Goal: Task Accomplishment & Management: Manage account settings

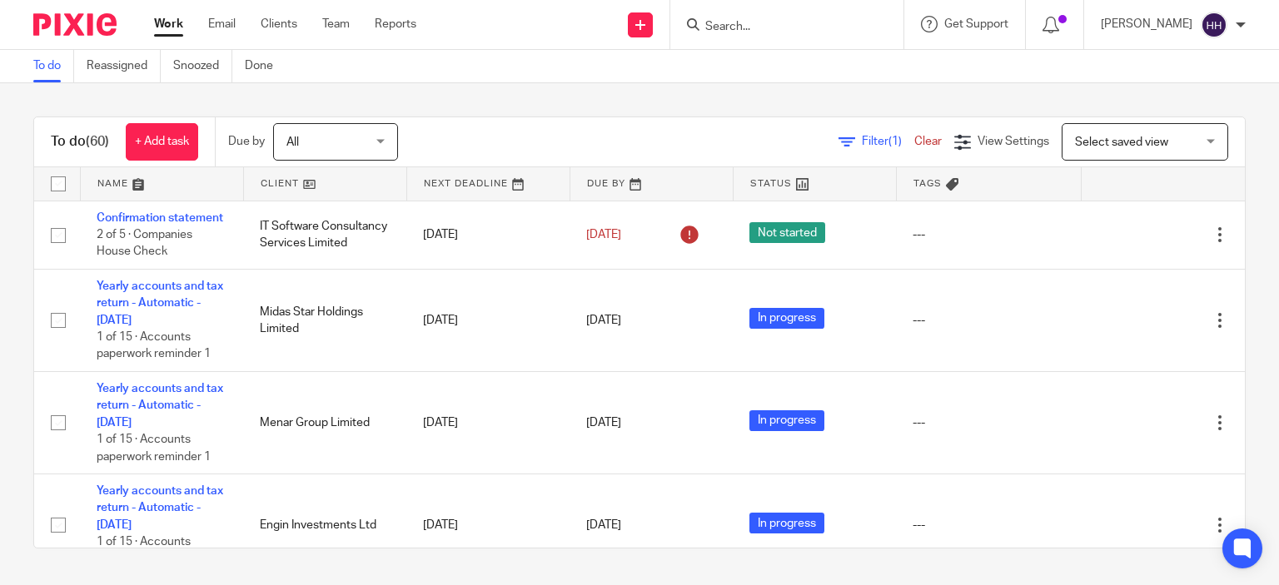
click at [17, 186] on div "To do (60) + Add task Due by All All Today Tomorrow This week Next week This mo…" at bounding box center [639, 332] width 1279 height 499
click at [0, 242] on div "To do (60) + Add task Due by All All Today Tomorrow This week Next week This mo…" at bounding box center [639, 332] width 1279 height 499
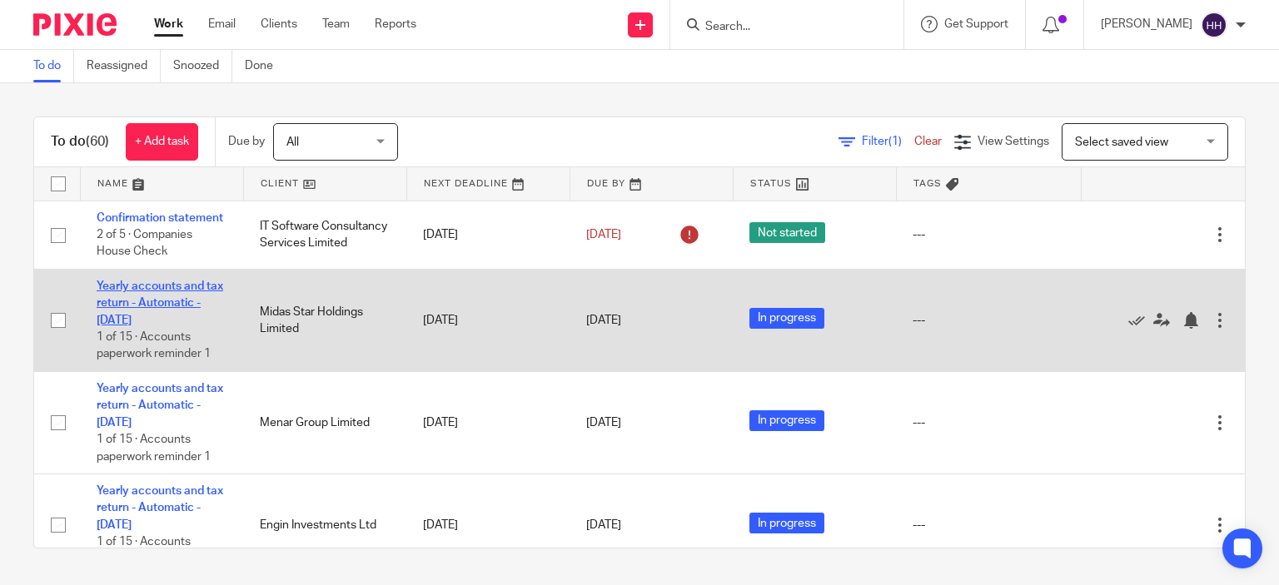
click at [117, 322] on link "Yearly accounts and tax return - Automatic - [DATE]" at bounding box center [160, 304] width 127 height 46
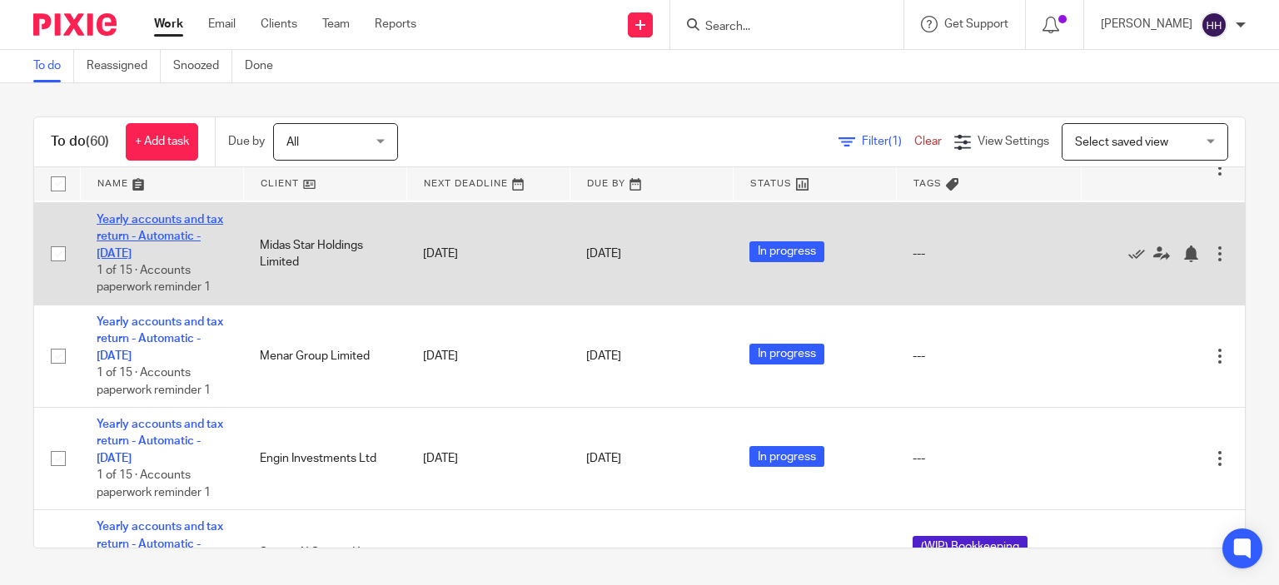
scroll to position [68, 0]
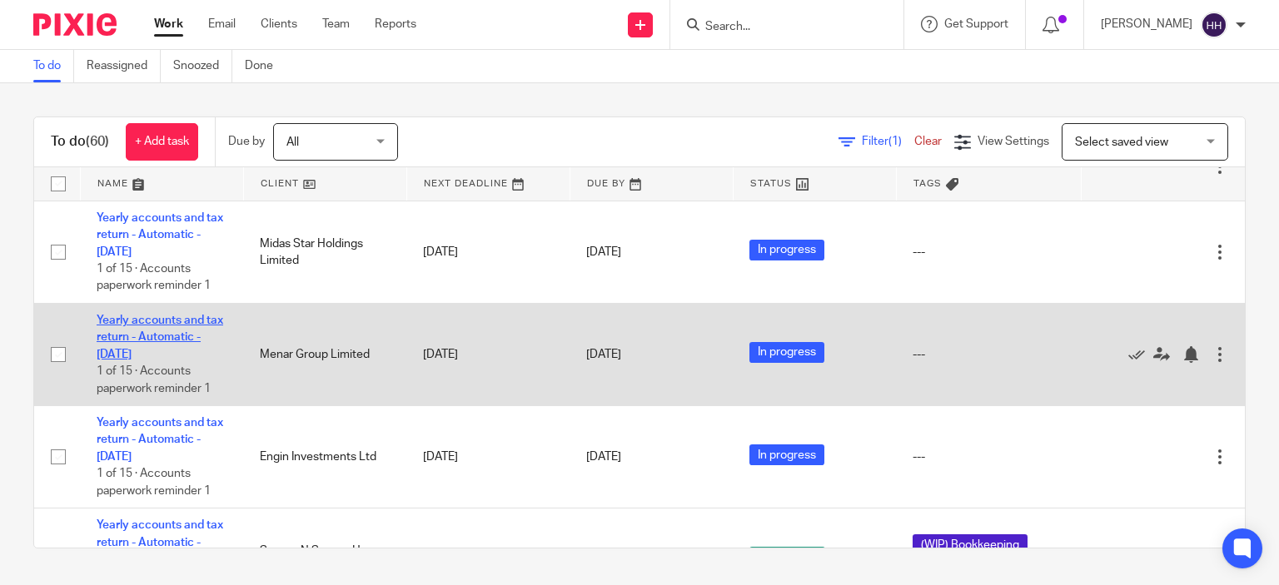
click at [124, 342] on link "Yearly accounts and tax return - Automatic - [DATE]" at bounding box center [160, 338] width 127 height 46
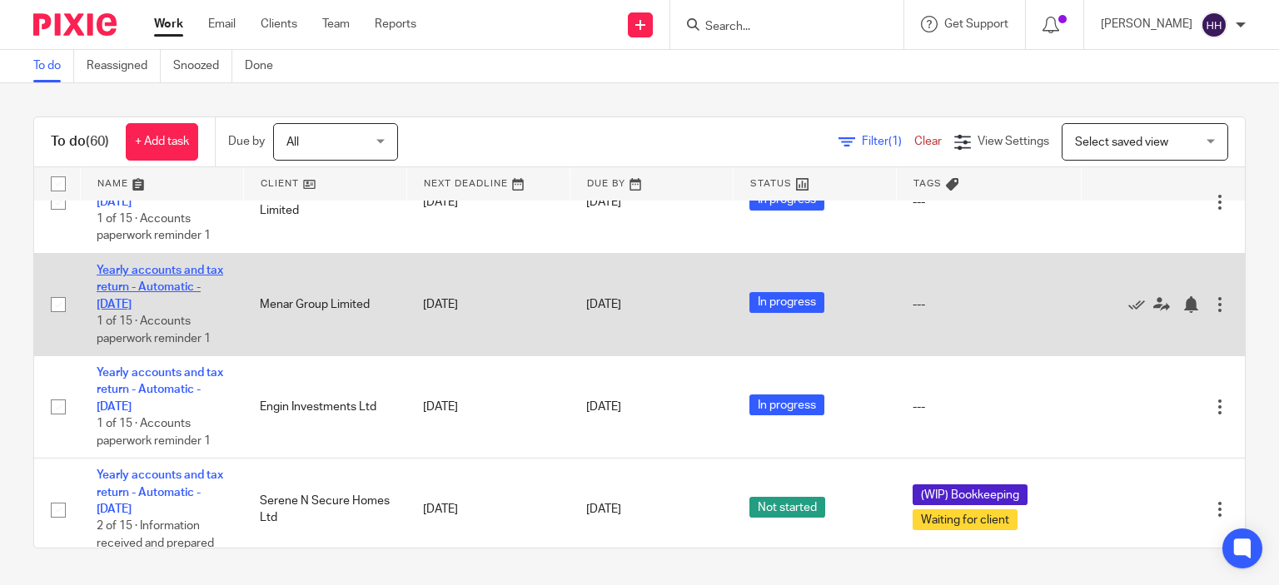
scroll to position [120, 0]
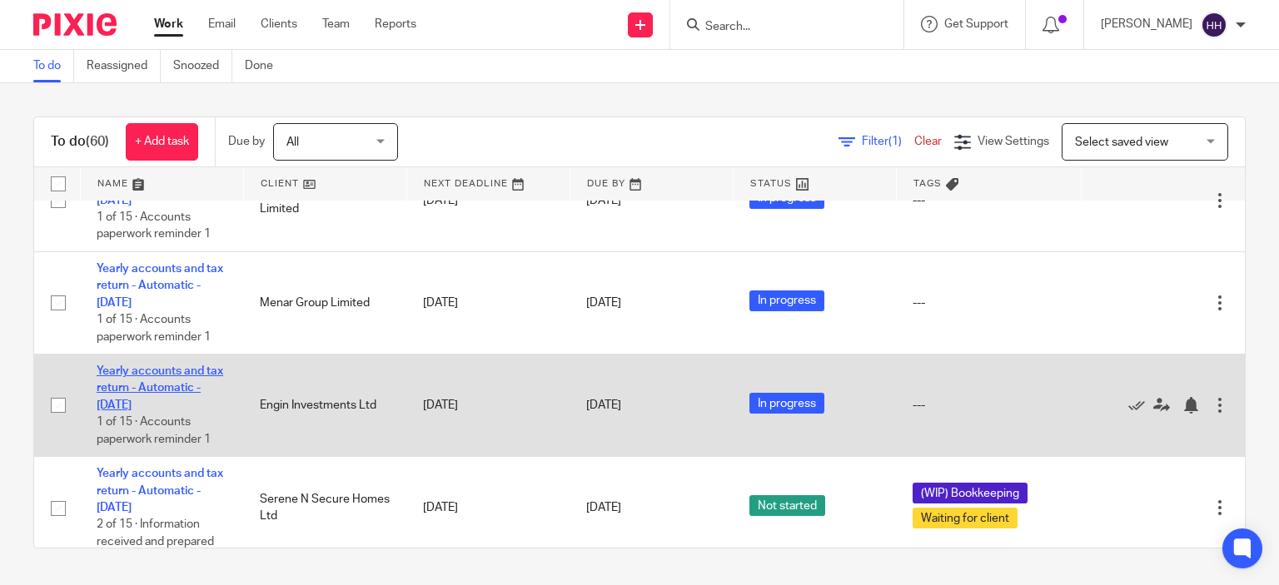
click at [130, 406] on link "Yearly accounts and tax return - Automatic - [DATE]" at bounding box center [160, 388] width 127 height 46
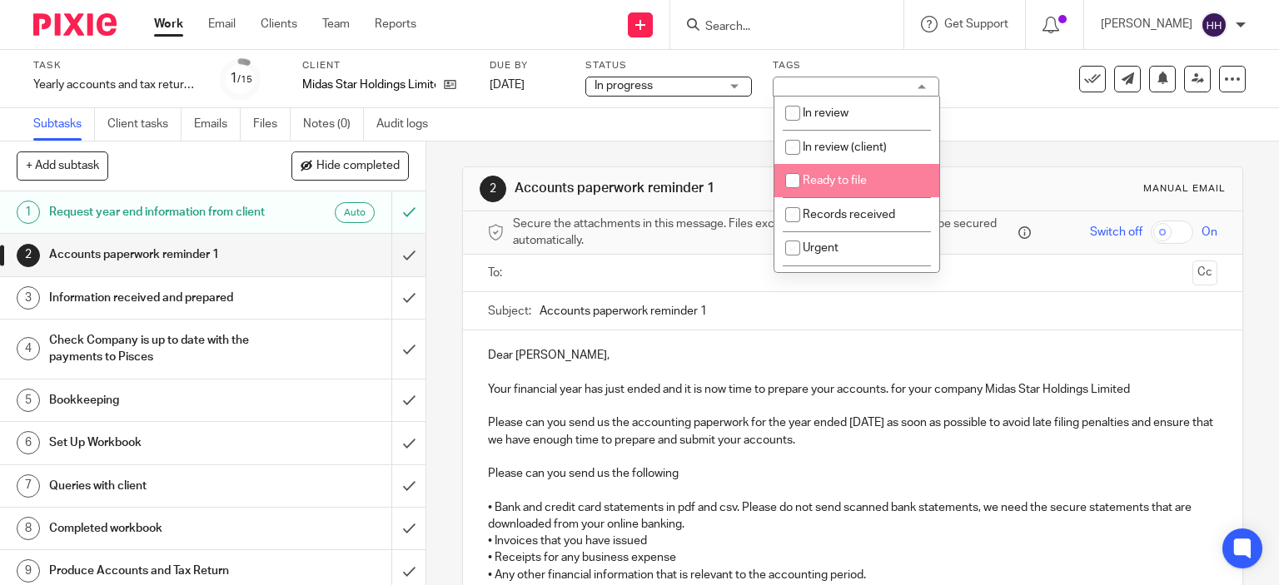
click at [827, 194] on li "Ready to file" at bounding box center [856, 181] width 165 height 34
checkbox input "true"
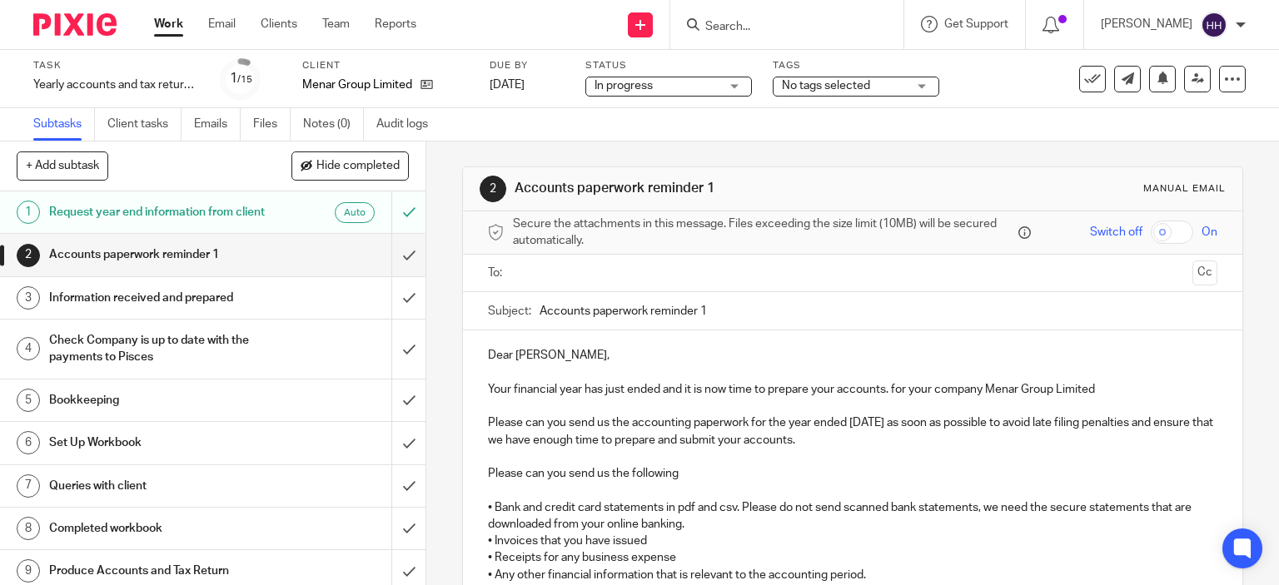
click at [836, 82] on span "No tags selected" at bounding box center [826, 86] width 88 height 12
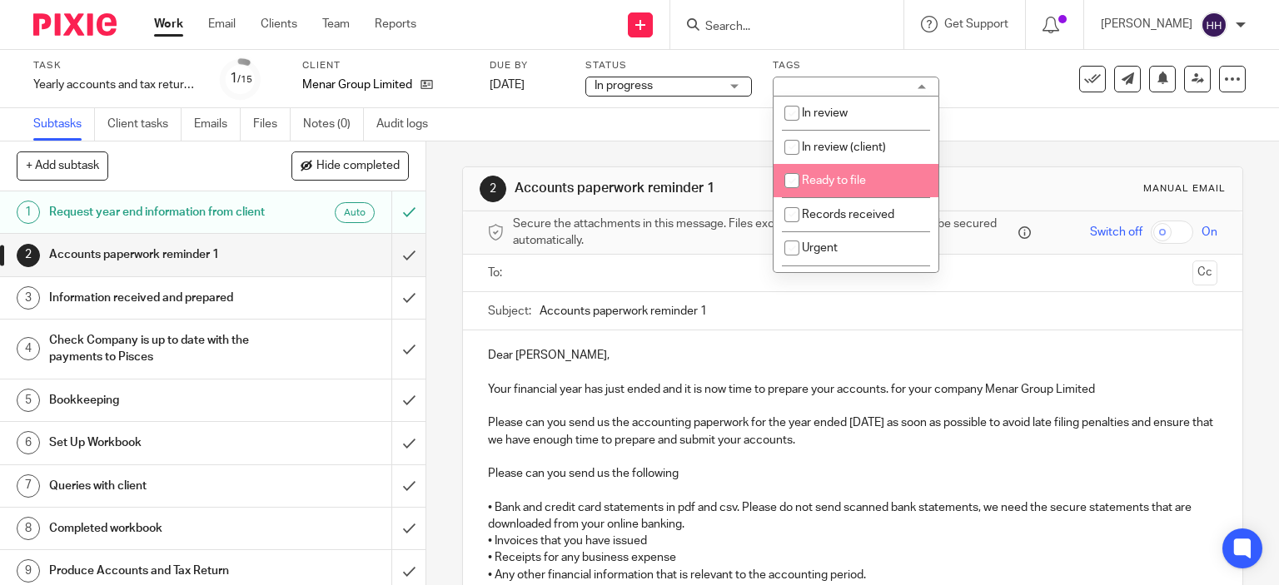
click at [832, 174] on li "Ready to file" at bounding box center [855, 181] width 165 height 34
checkbox input "true"
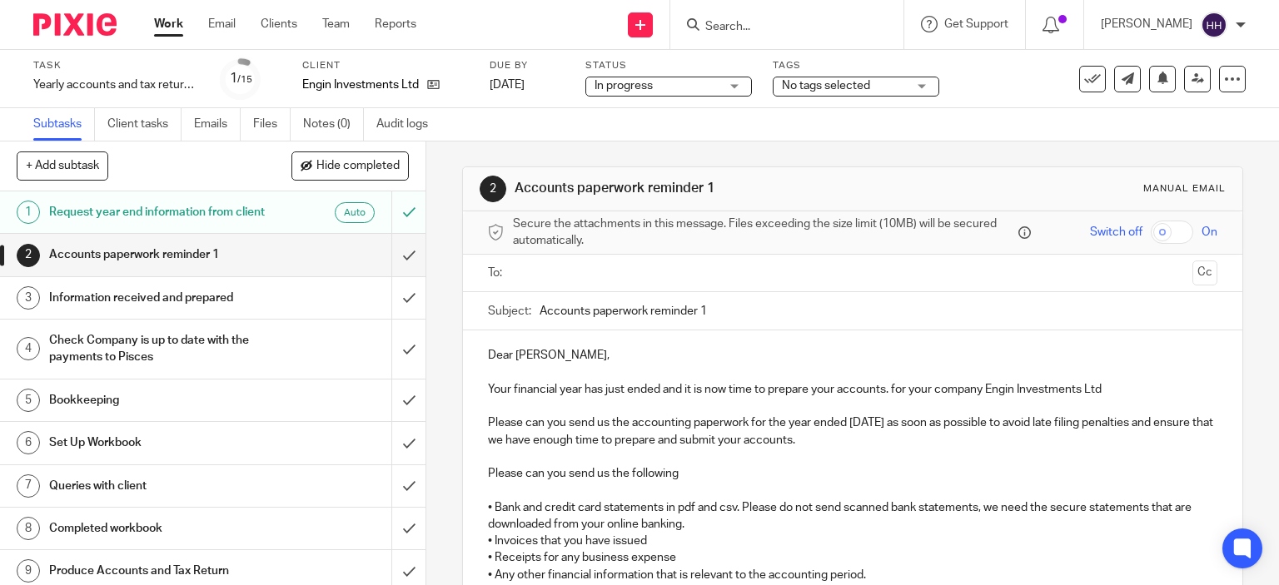
click at [805, 87] on span "No tags selected" at bounding box center [826, 86] width 88 height 12
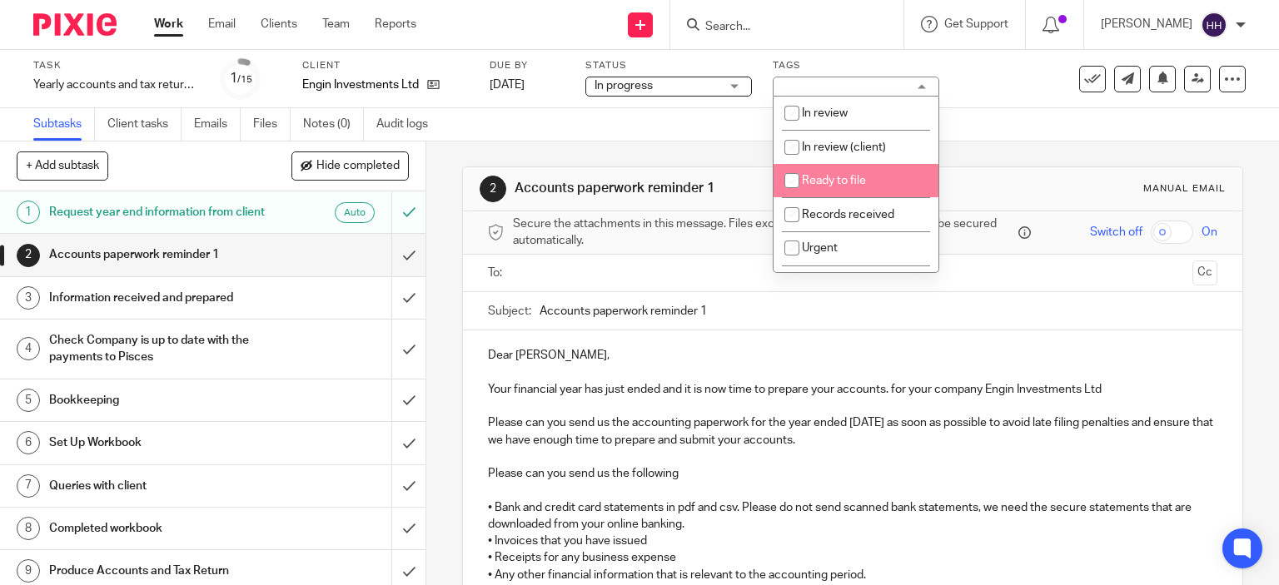
click at [822, 182] on span "Ready to file" at bounding box center [834, 181] width 64 height 12
checkbox input "true"
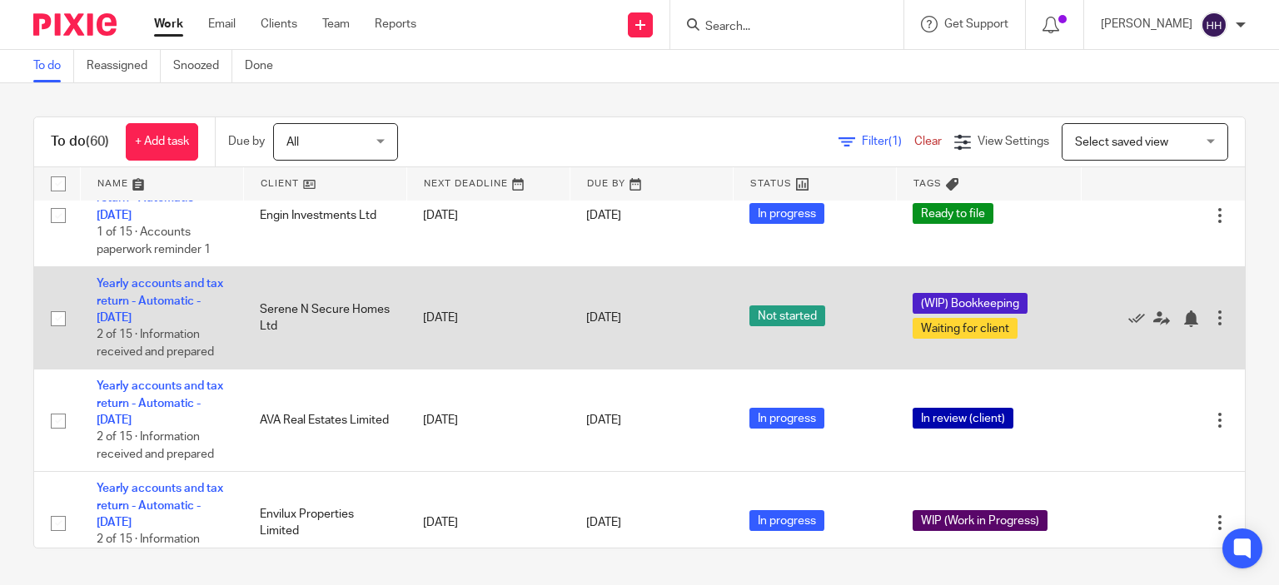
scroll to position [311, 0]
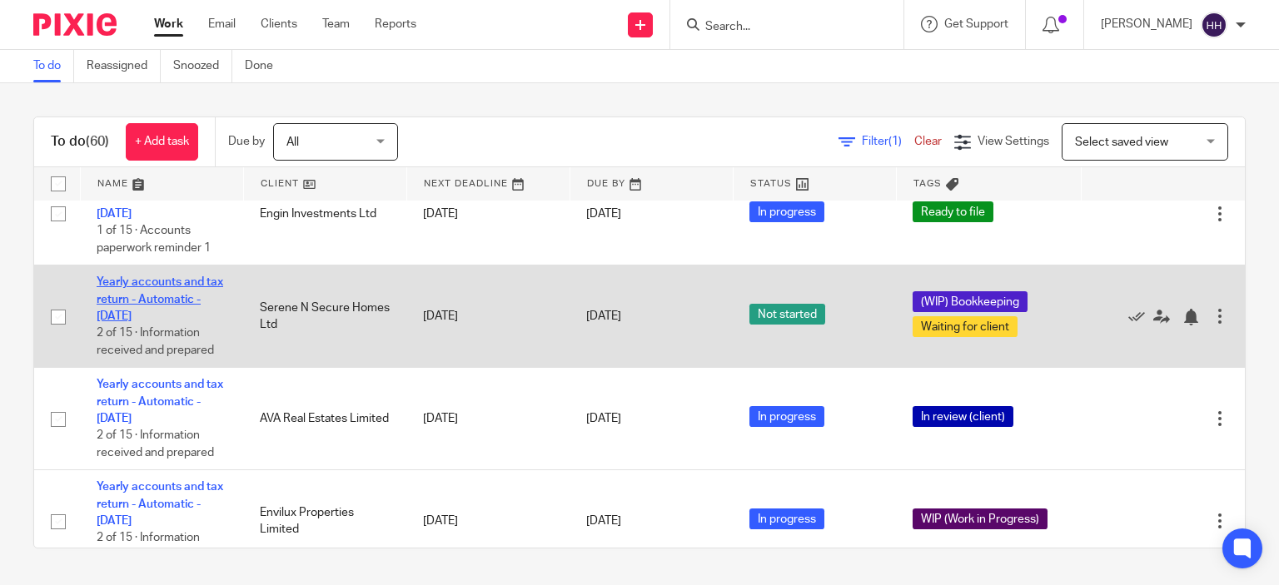
click at [165, 314] on link "Yearly accounts and tax return - Automatic - [DATE]" at bounding box center [160, 299] width 127 height 46
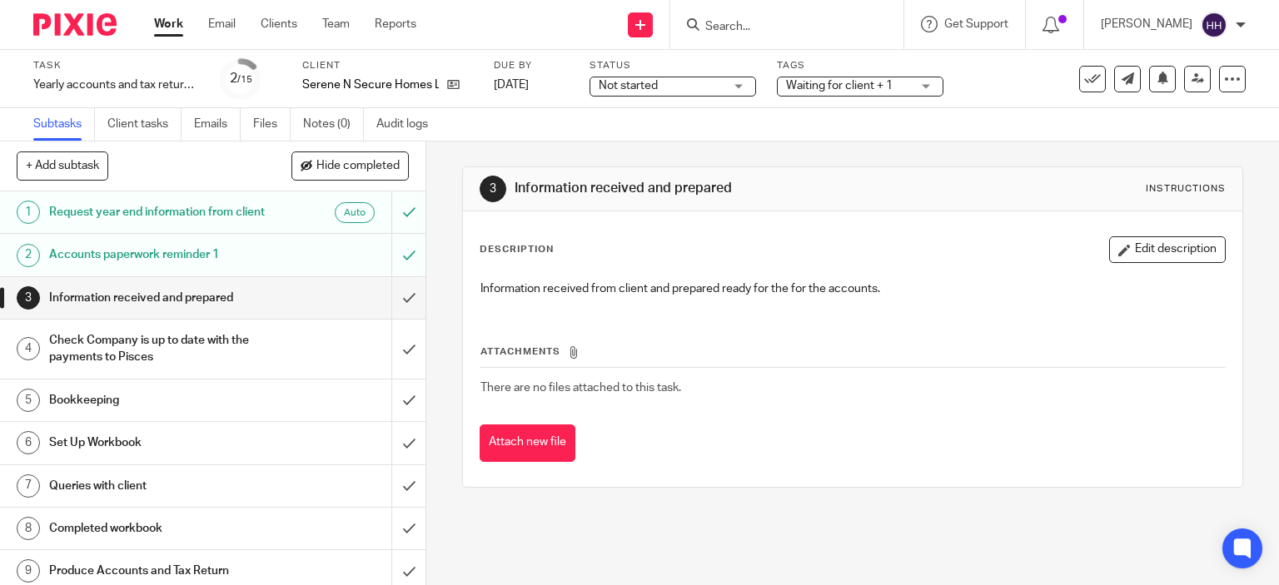
click at [826, 79] on span "Waiting for client + 1" at bounding box center [848, 85] width 125 height 17
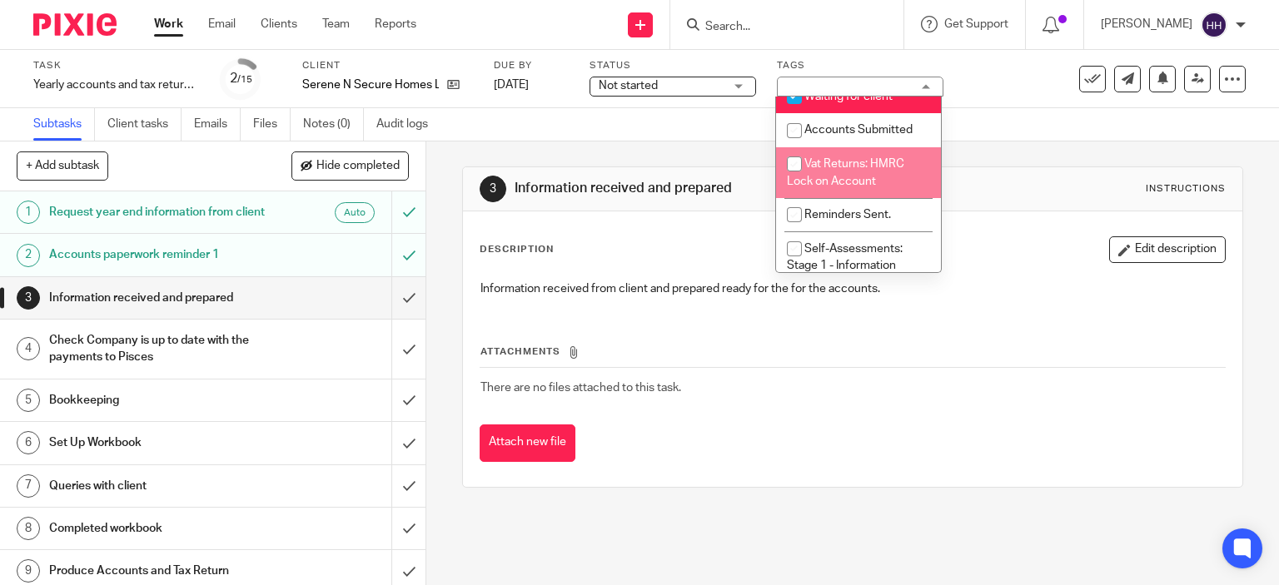
scroll to position [157, 0]
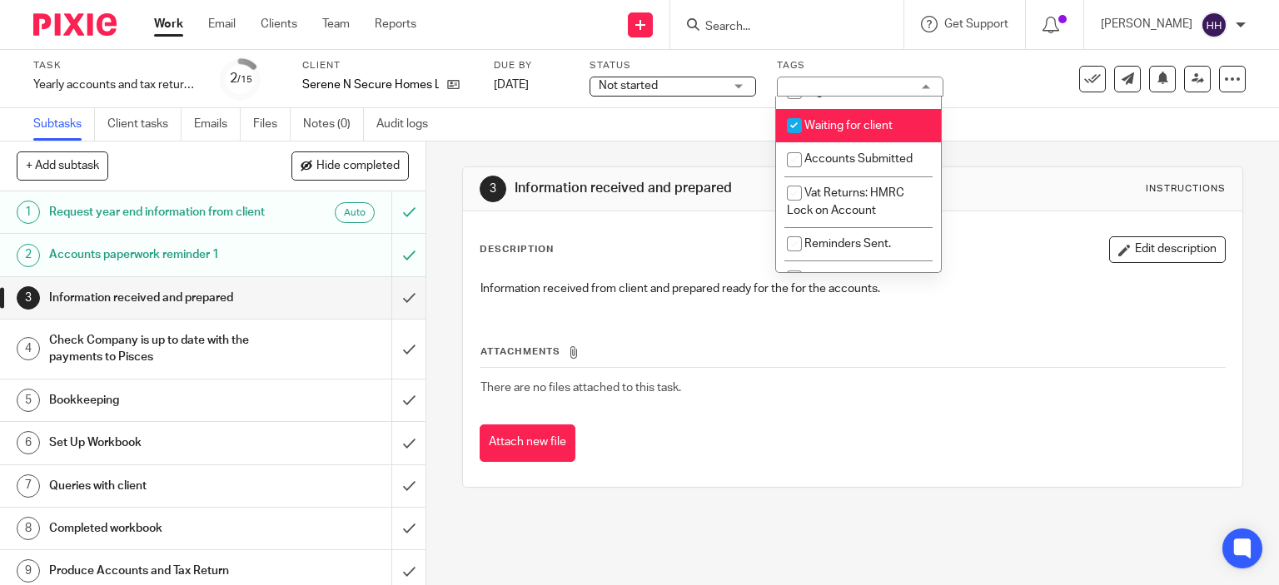
click at [831, 132] on span "Waiting for client" at bounding box center [848, 126] width 88 height 12
checkbox input "false"
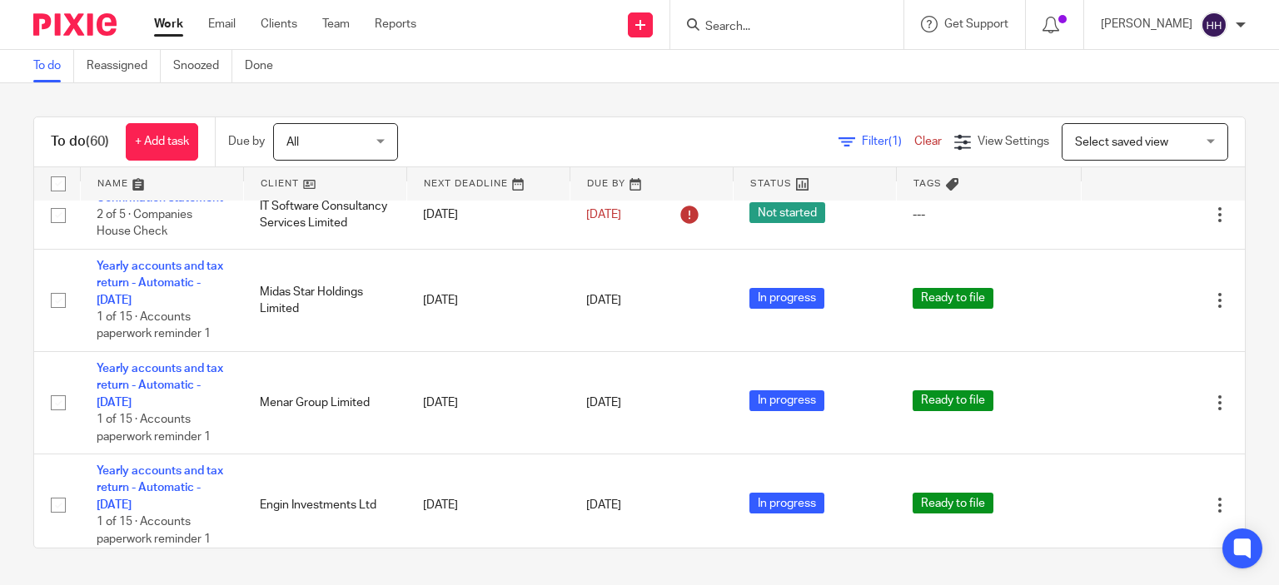
scroll to position [13, 0]
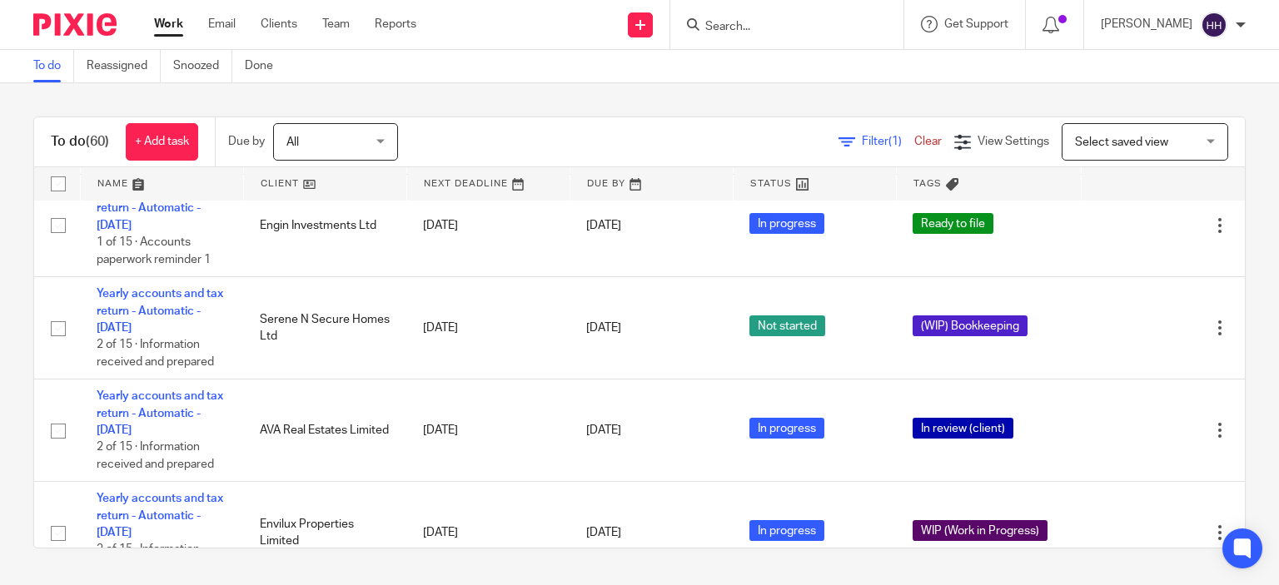
click at [160, 302] on td "Yearly accounts and tax return - Automatic - [DATE] 2 of 15 · Information recei…" at bounding box center [161, 328] width 163 height 102
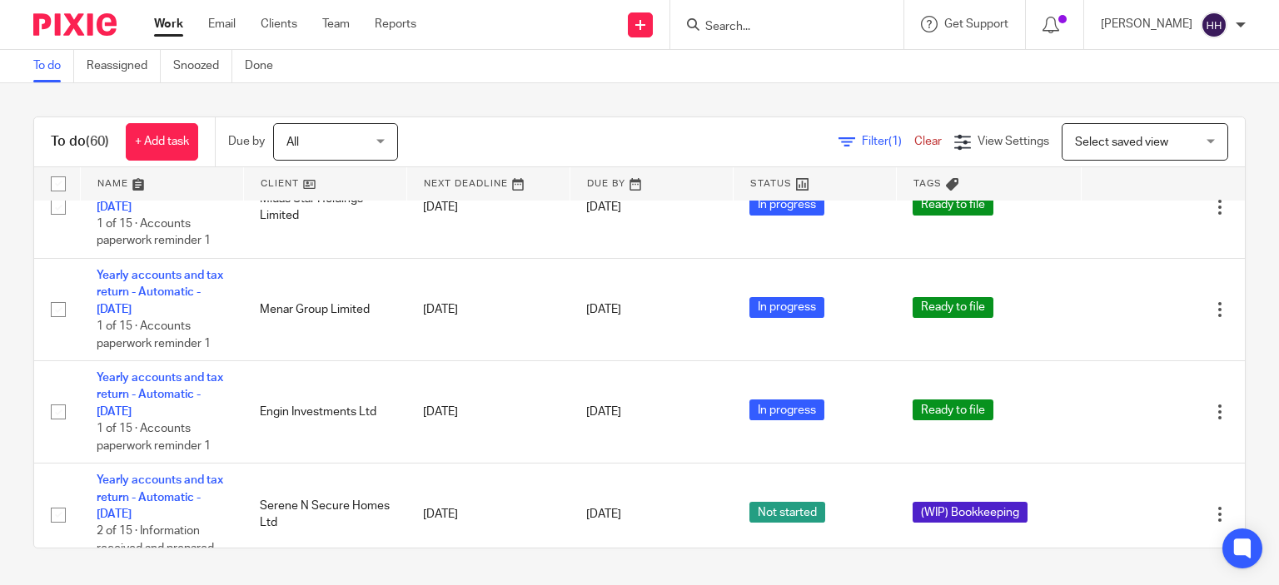
scroll to position [0, 0]
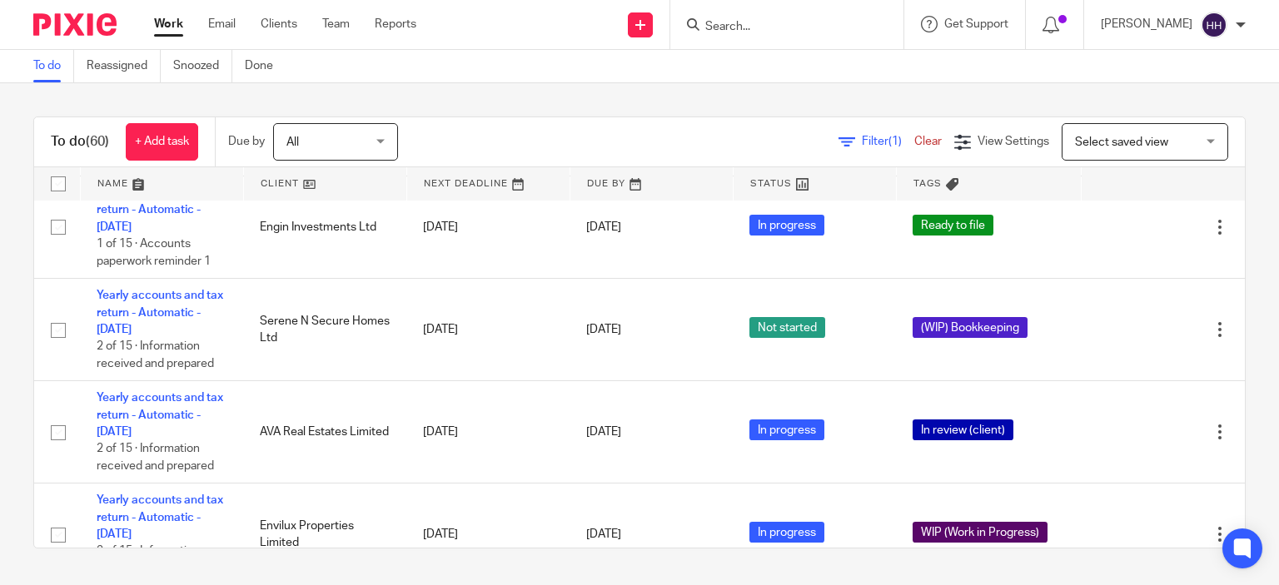
click at [320, 445] on td "AVA Real Estates Limited" at bounding box center [324, 432] width 163 height 102
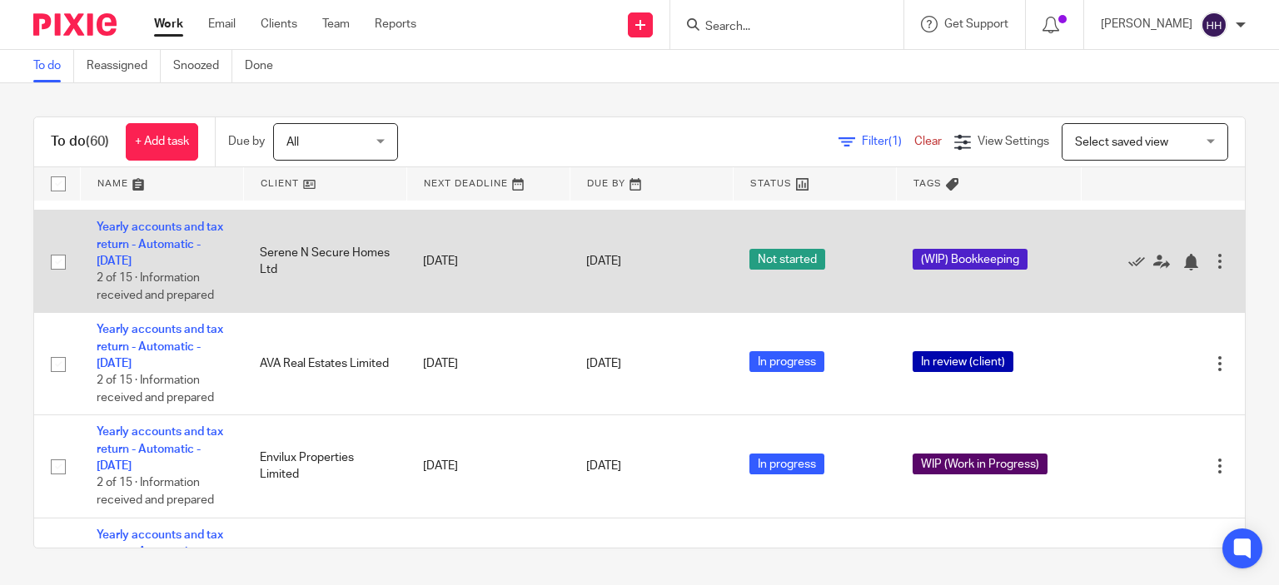
scroll to position [368, 0]
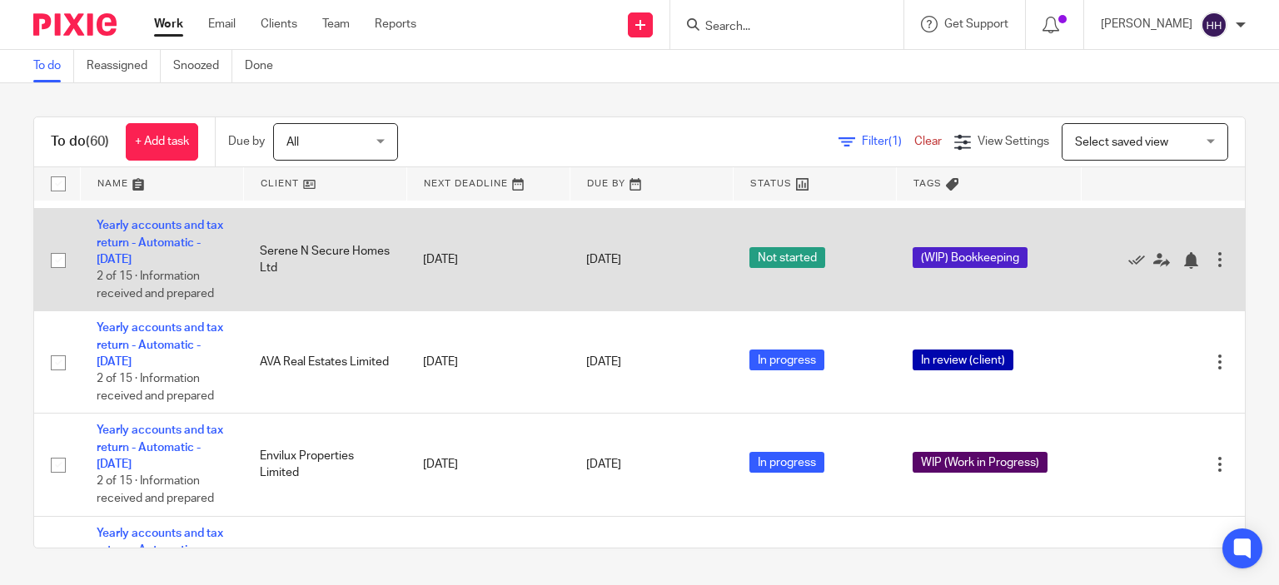
click at [321, 296] on td "Serene N Secure Homes Ltd" at bounding box center [324, 260] width 163 height 102
click at [163, 242] on link "Yearly accounts and tax return - Automatic - [DATE]" at bounding box center [160, 243] width 127 height 46
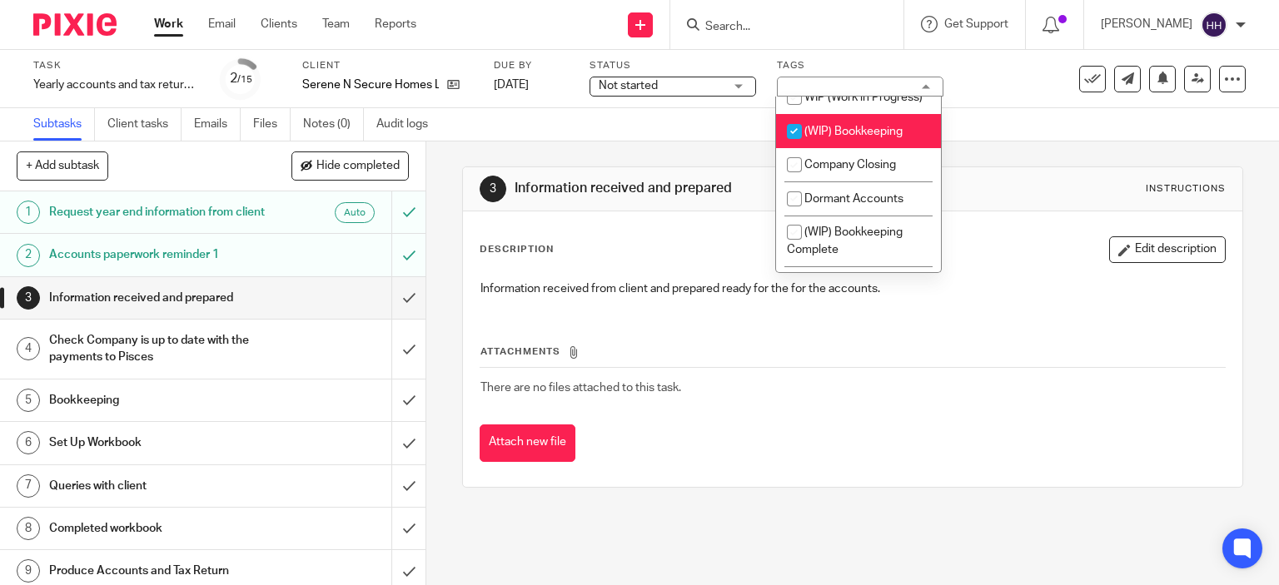
scroll to position [1575, 0]
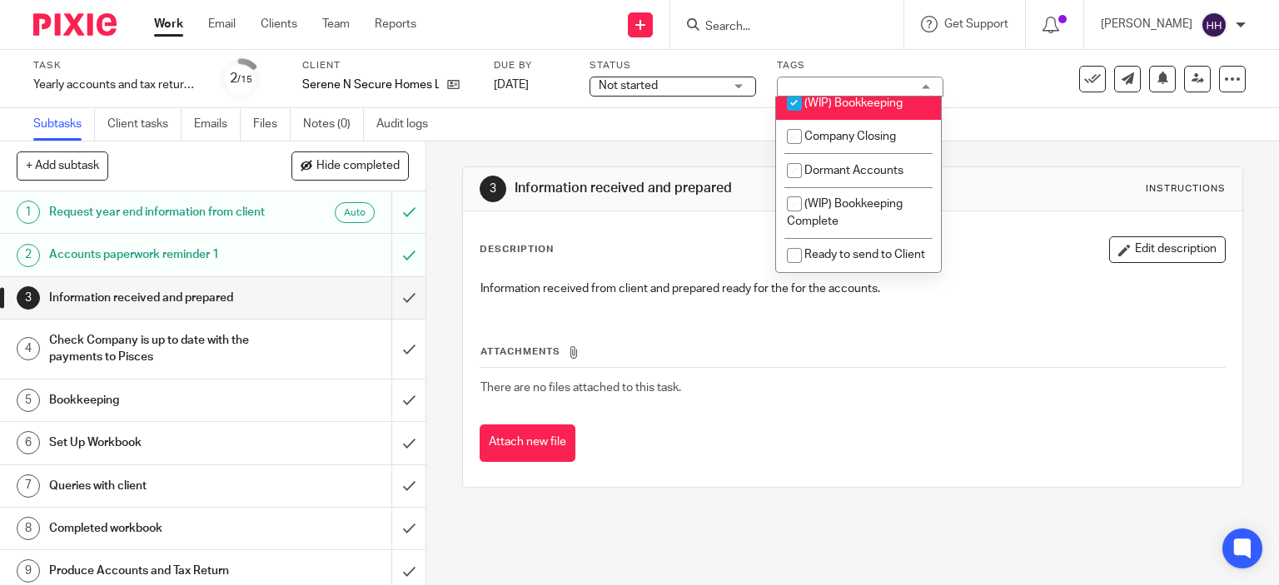
click at [842, 109] on span "(WIP) Bookkeeping" at bounding box center [853, 103] width 98 height 12
checkbox input "false"
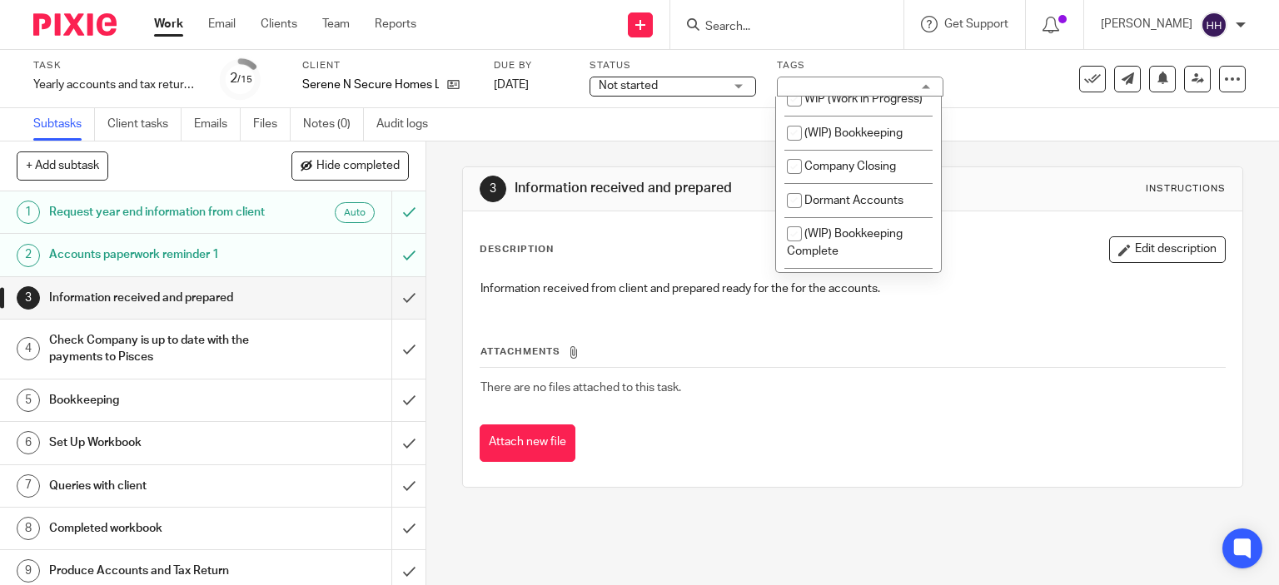
scroll to position [1544, 0]
click at [817, 112] on li "WIP (Work in Progress)" at bounding box center [858, 99] width 165 height 34
checkbox input "true"
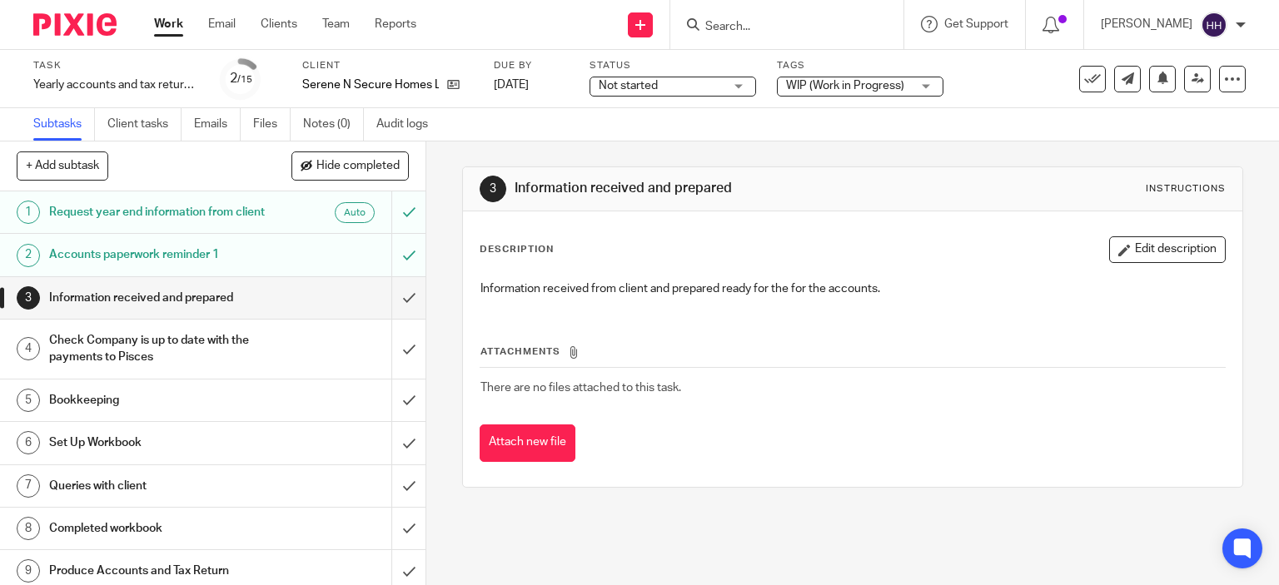
click at [73, 19] on img at bounding box center [74, 24] width 83 height 22
